Goal: Information Seeking & Learning: Stay updated

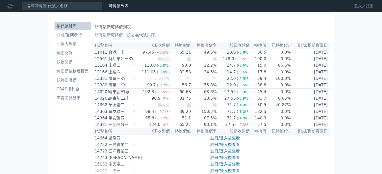
click at [359, 5] on link "登入／註冊" at bounding box center [364, 6] width 28 height 8
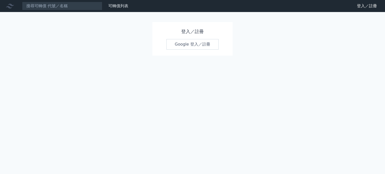
click at [187, 43] on link "Google 登入／註冊" at bounding box center [193, 44] width 52 height 11
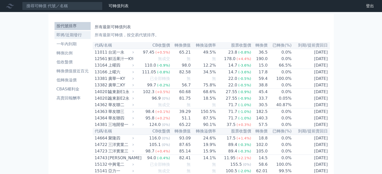
click at [82, 36] on li "即將/近期發行" at bounding box center [72, 35] width 36 height 6
